Goal: Leave review/rating: Share an evaluation or opinion about a product, service, or content

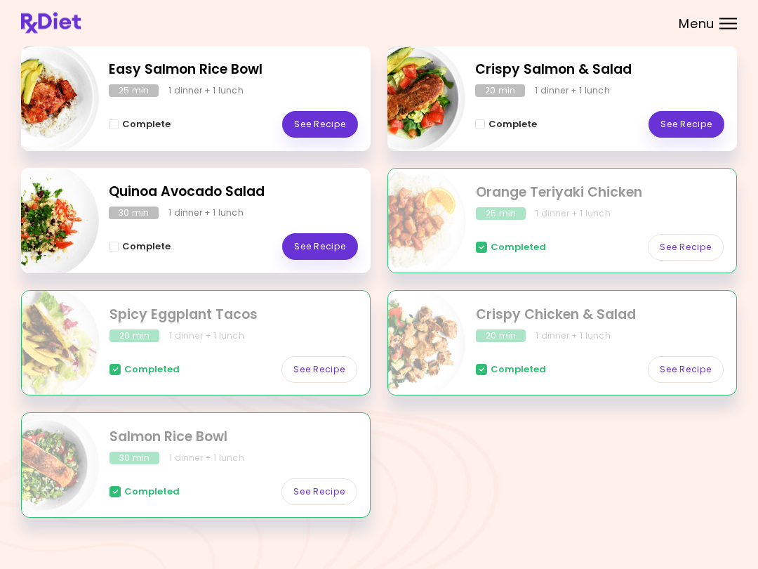
scroll to position [212, 0]
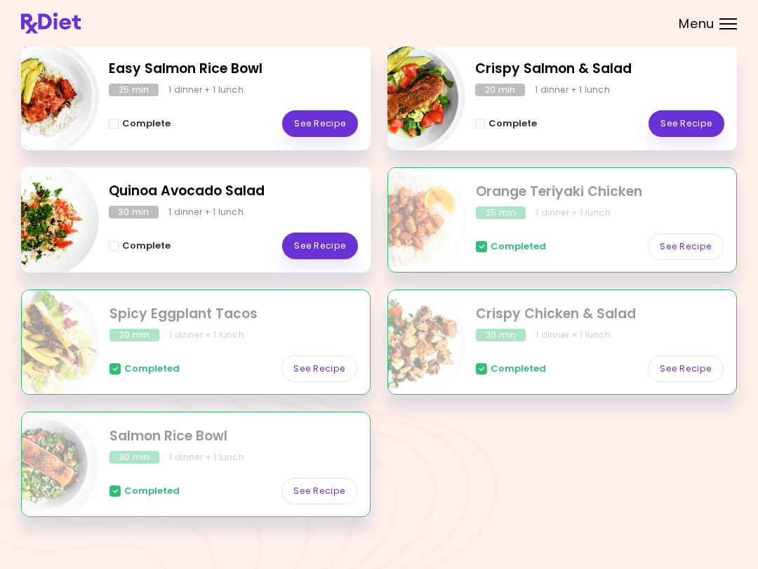
click at [328, 133] on link "See Recipe" at bounding box center [320, 123] width 76 height 27
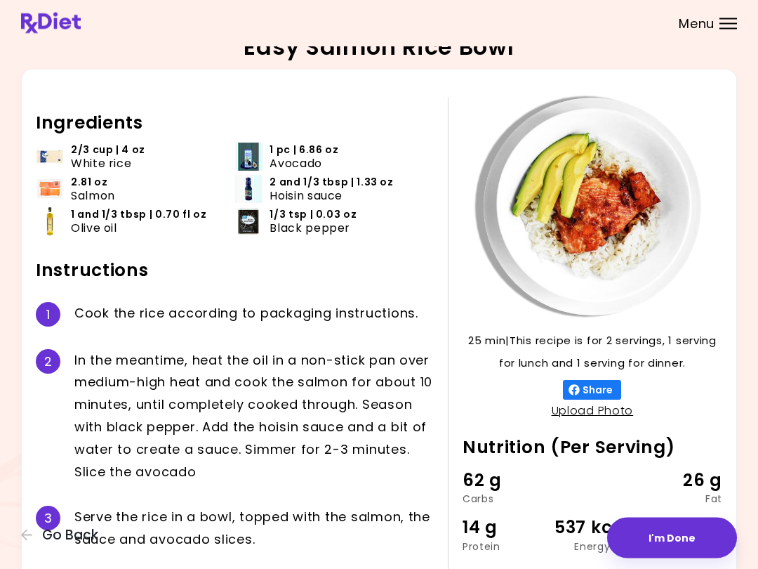
scroll to position [22, 0]
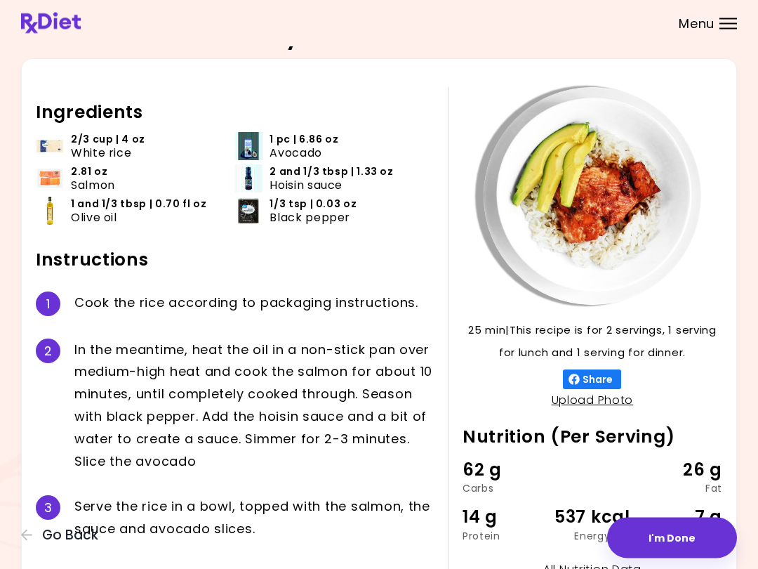
click at [436, 284] on div "Ingredients 2/3 cup | 4 oz White rice 1 pc | 6.86 oz Avocado 2.81 oz Salmon 2 a…" at bounding box center [242, 335] width 412 height 494
click at [680, 549] on button "I'm Done" at bounding box center [672, 538] width 130 height 41
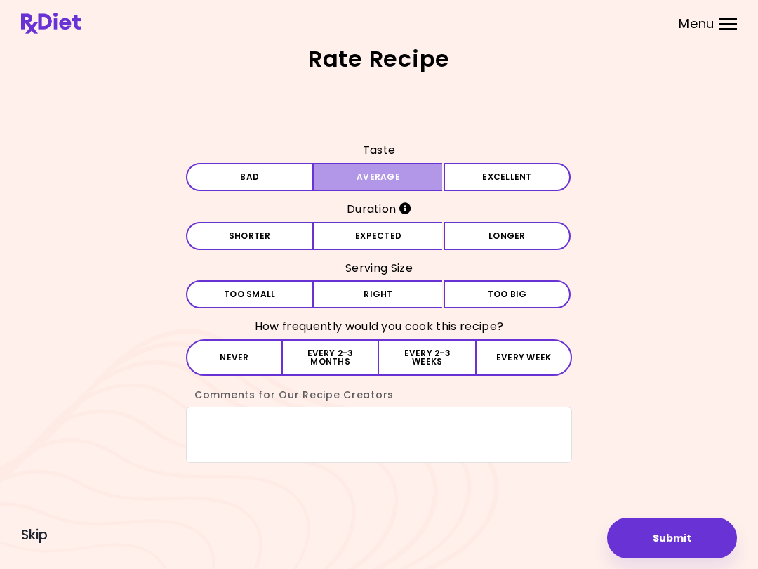
click at [413, 183] on button "Average" at bounding box center [379, 177] width 128 height 28
click at [410, 243] on button "Expected" at bounding box center [379, 236] width 128 height 28
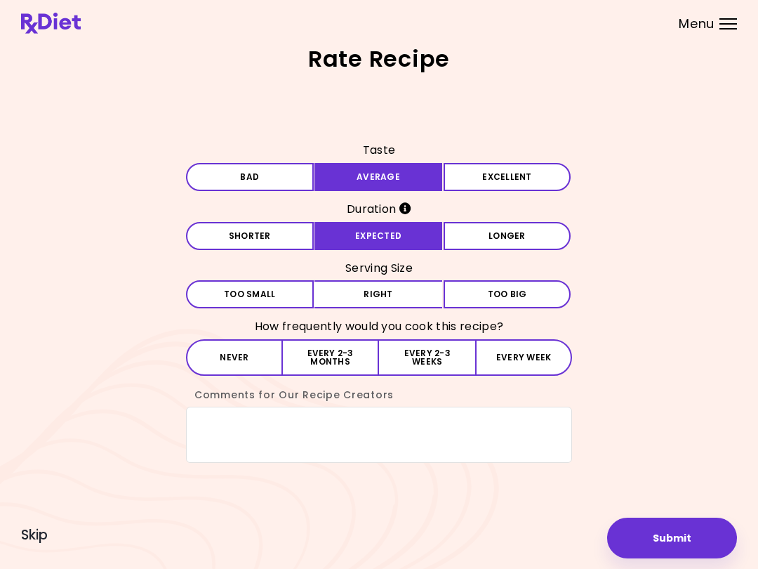
click at [393, 305] on button "Right" at bounding box center [379, 294] width 128 height 28
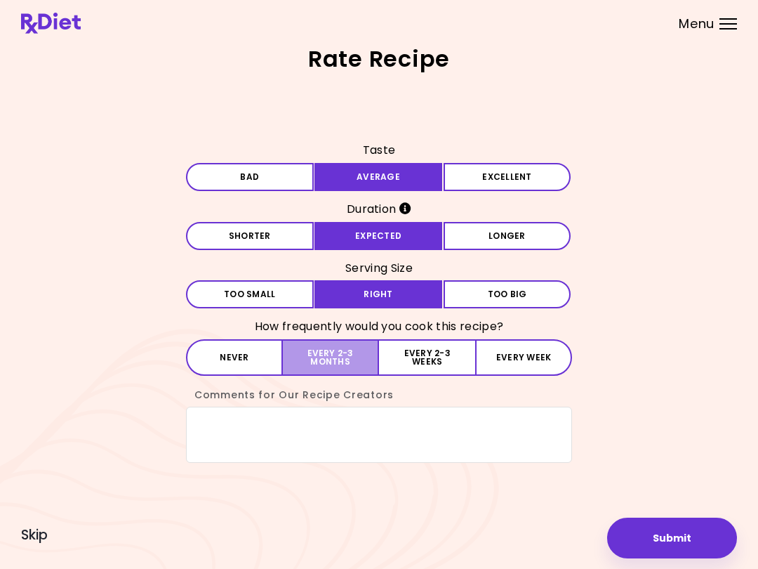
click at [343, 364] on button "Every 2-3 months" at bounding box center [331, 357] width 96 height 37
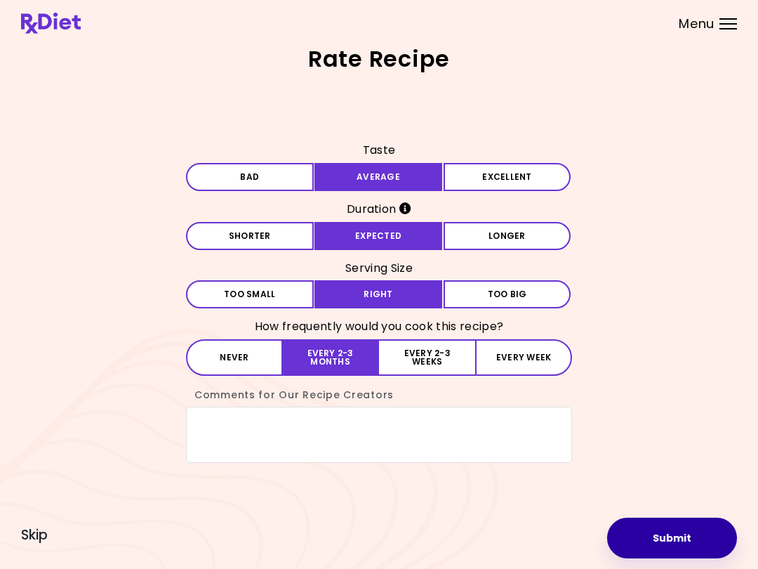
click at [699, 543] on button "Submit" at bounding box center [672, 538] width 130 height 41
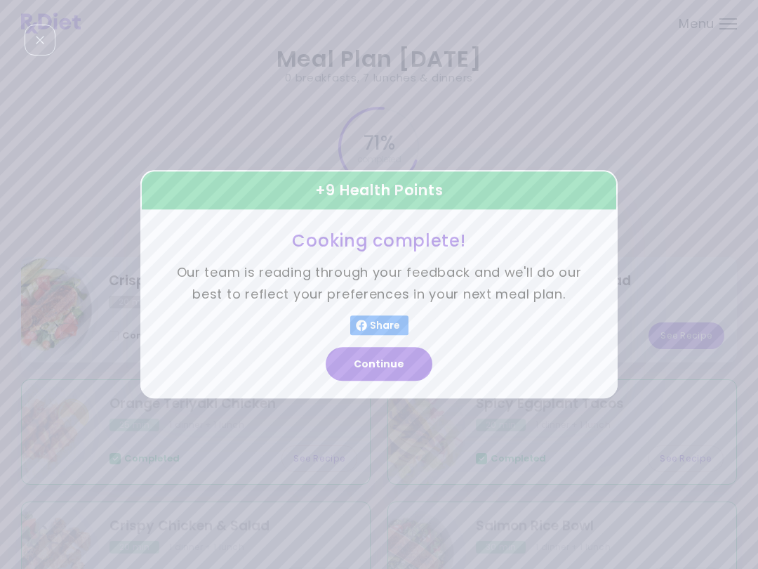
click at [407, 372] on button "Continue" at bounding box center [379, 365] width 107 height 34
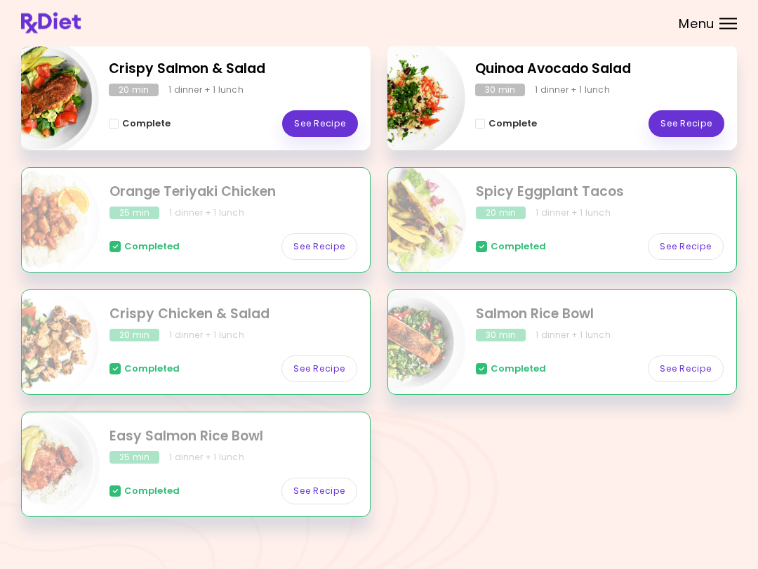
scroll to position [212, 0]
